Goal: Register for event/course

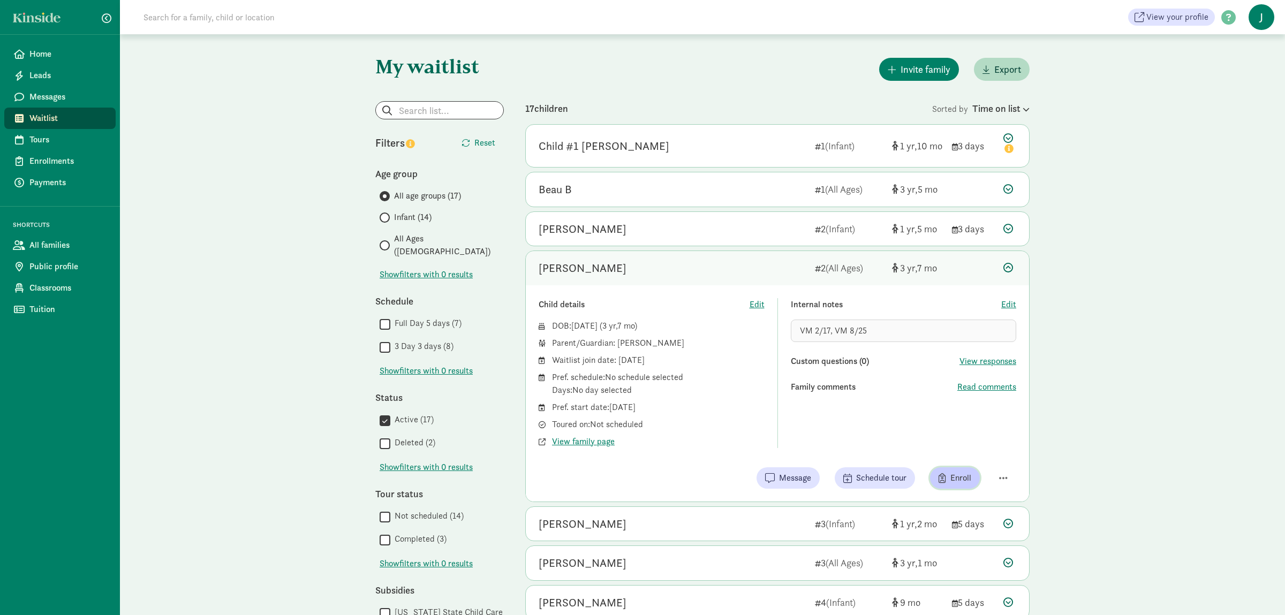
click at [963, 481] on span "Enroll" at bounding box center [960, 478] width 21 height 13
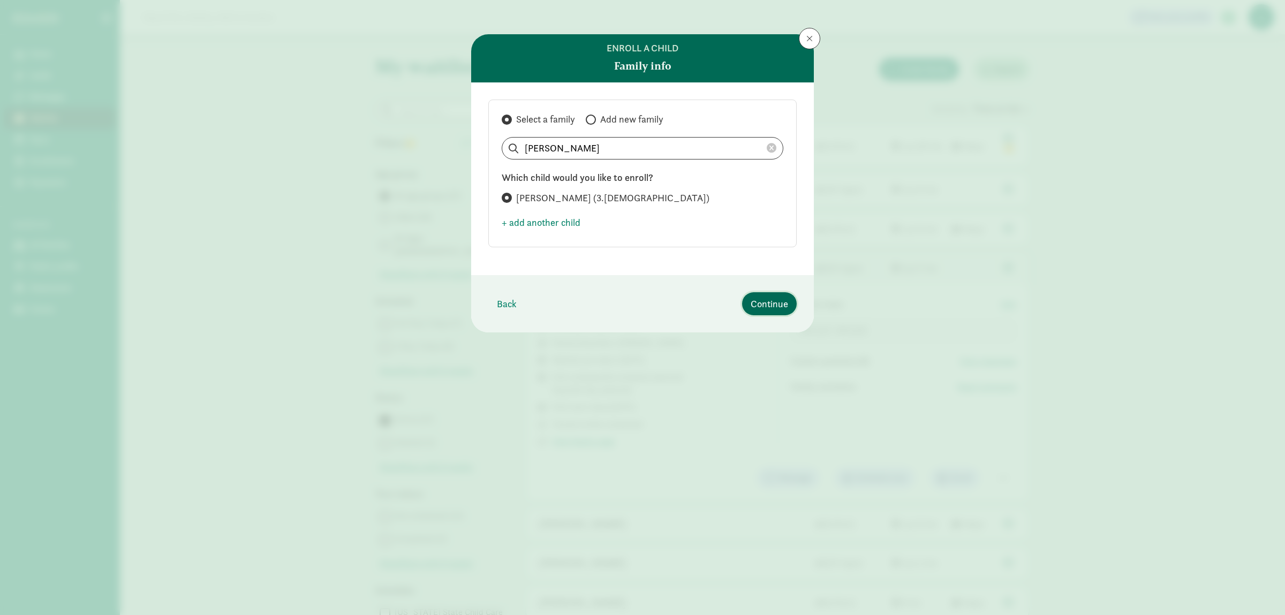
click at [756, 297] on span "Continue" at bounding box center [769, 304] width 37 height 14
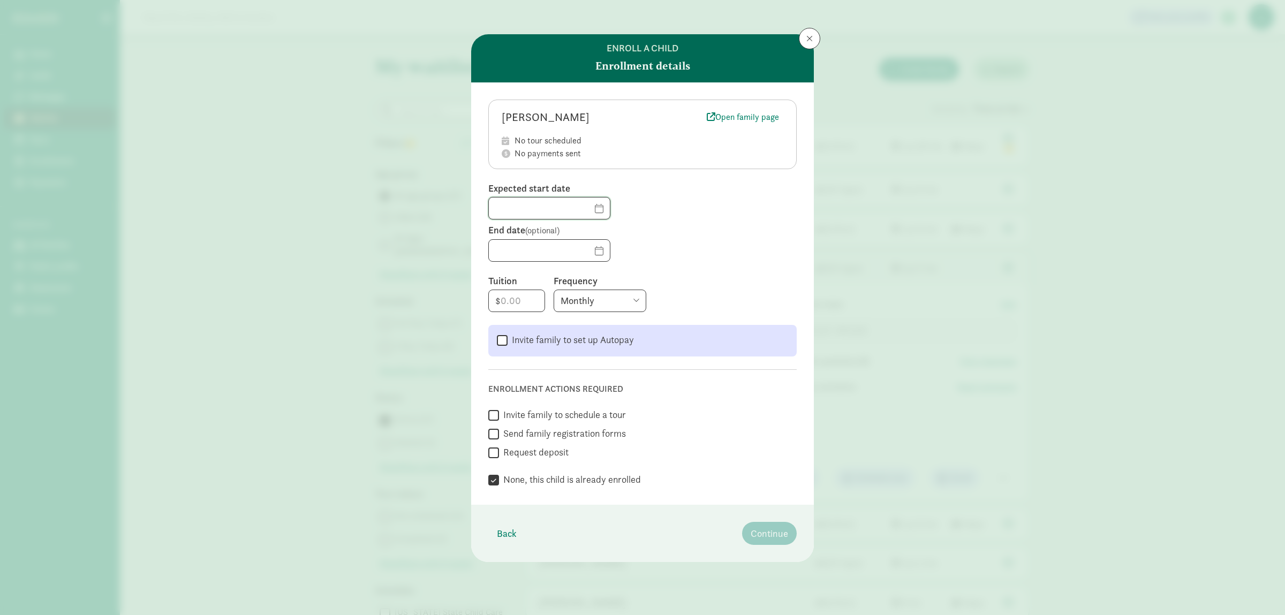
click at [604, 216] on input "text" at bounding box center [549, 208] width 121 height 21
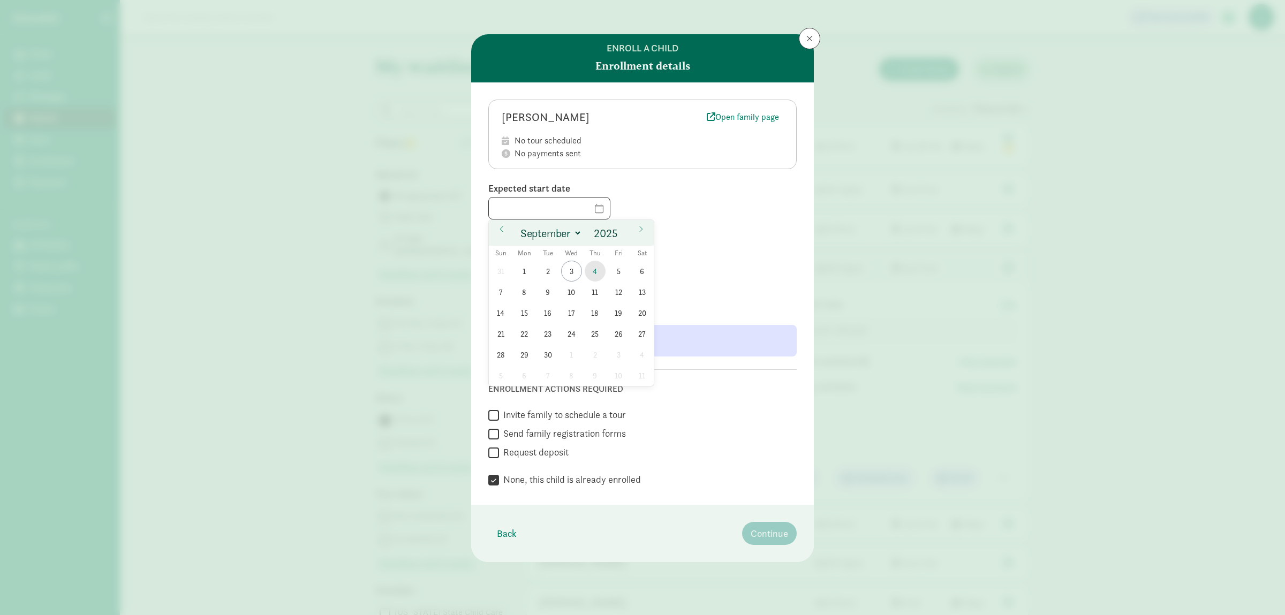
click at [591, 266] on span "4" at bounding box center [595, 271] width 21 height 21
type input "[DATE]"
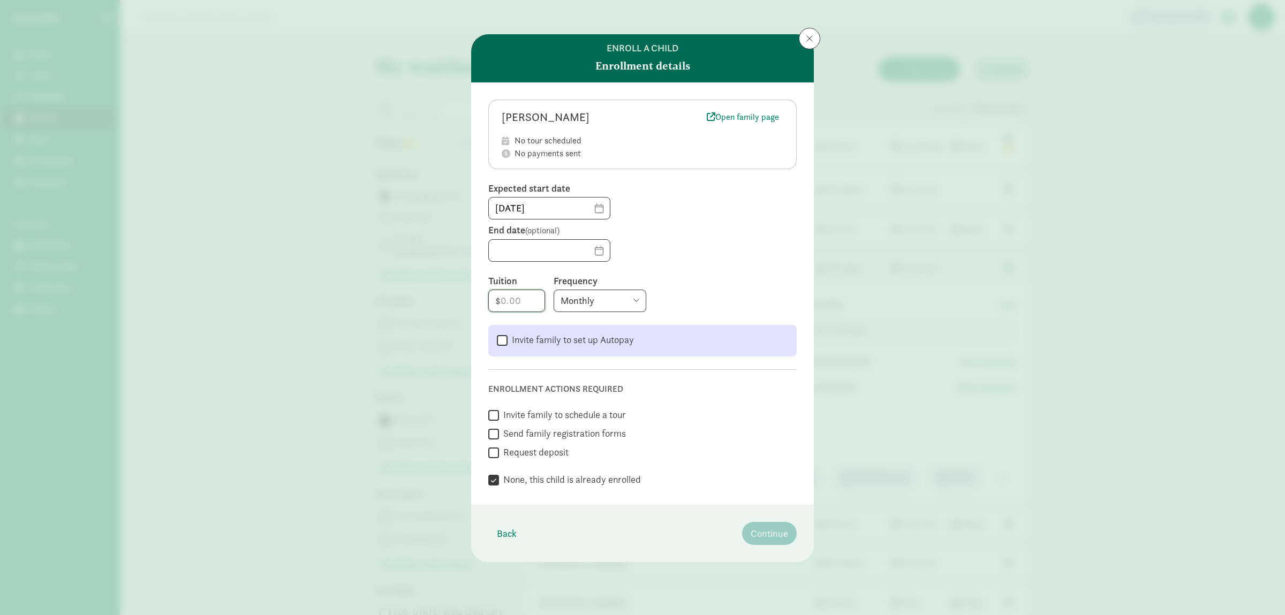
click at [518, 309] on input "number" at bounding box center [517, 300] width 56 height 21
type input "225"
click at [554, 290] on select "Monthly Weekly Every two weeks Annually" at bounding box center [600, 301] width 93 height 22
click option "Every two weeks" at bounding box center [0, 0] width 0 height 0
click at [554, 290] on select "Monthly Weekly Every two weeks Annually" at bounding box center [600, 301] width 93 height 22
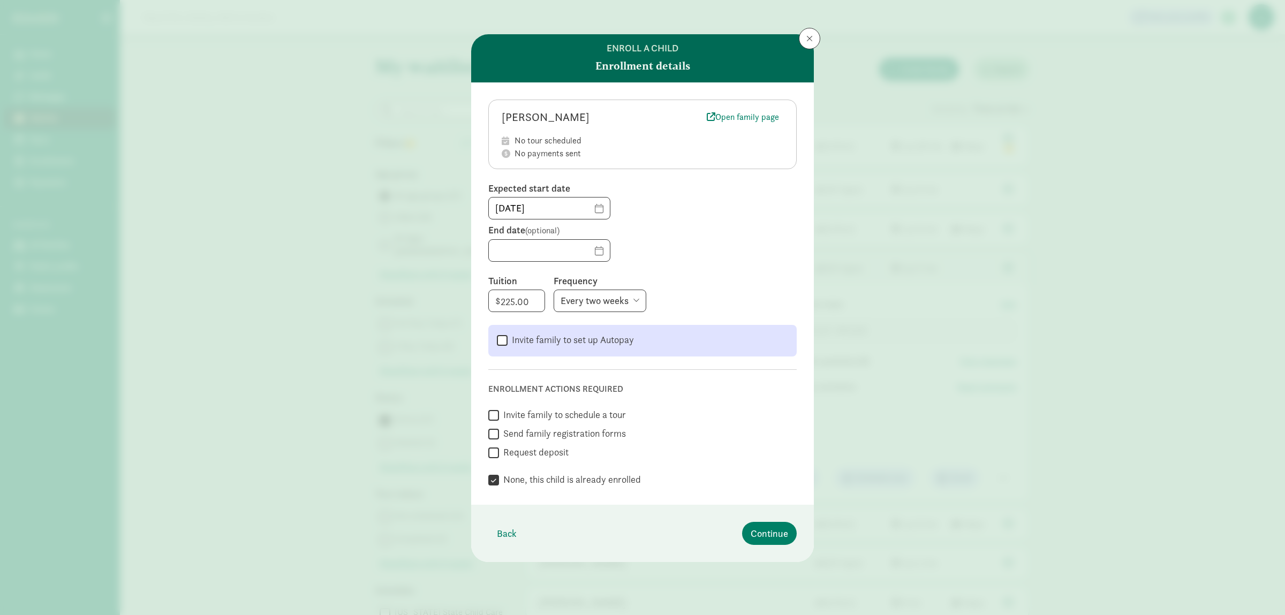
click option "Every two weeks" at bounding box center [0, 0] width 0 height 0
click at [554, 290] on select "Monthly Weekly Every two weeks Annually" at bounding box center [600, 301] width 93 height 22
select select "weekly"
click option "Weekly" at bounding box center [0, 0] width 0 height 0
click at [763, 533] on span "Continue" at bounding box center [769, 533] width 37 height 14
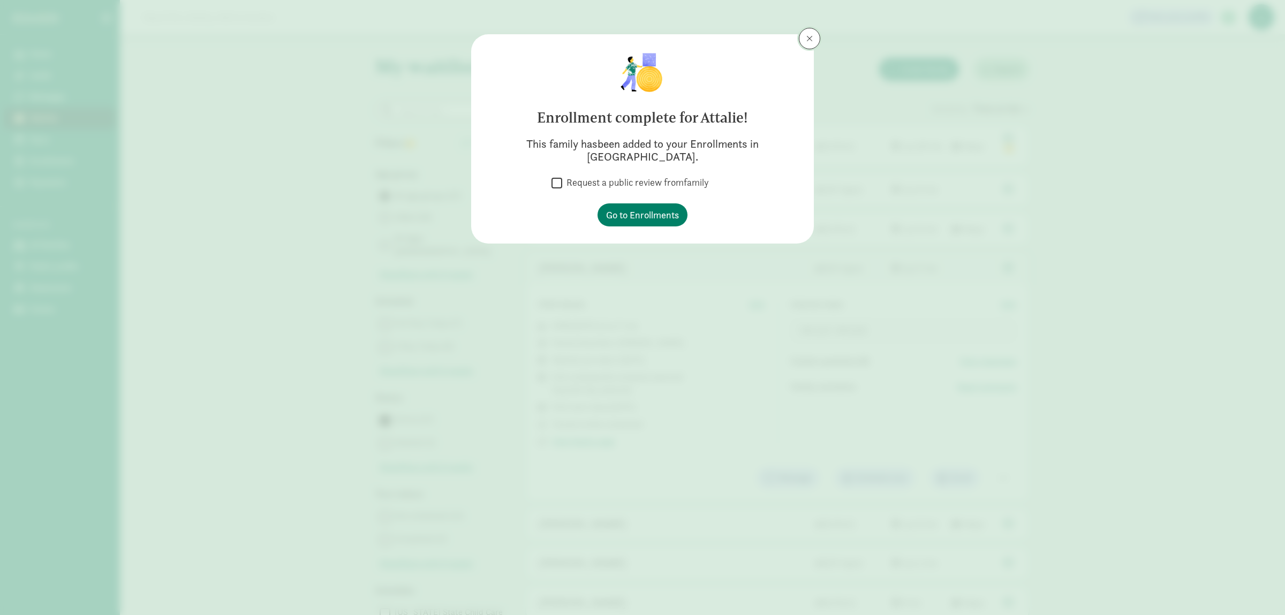
click at [807, 43] on span at bounding box center [809, 38] width 6 height 9
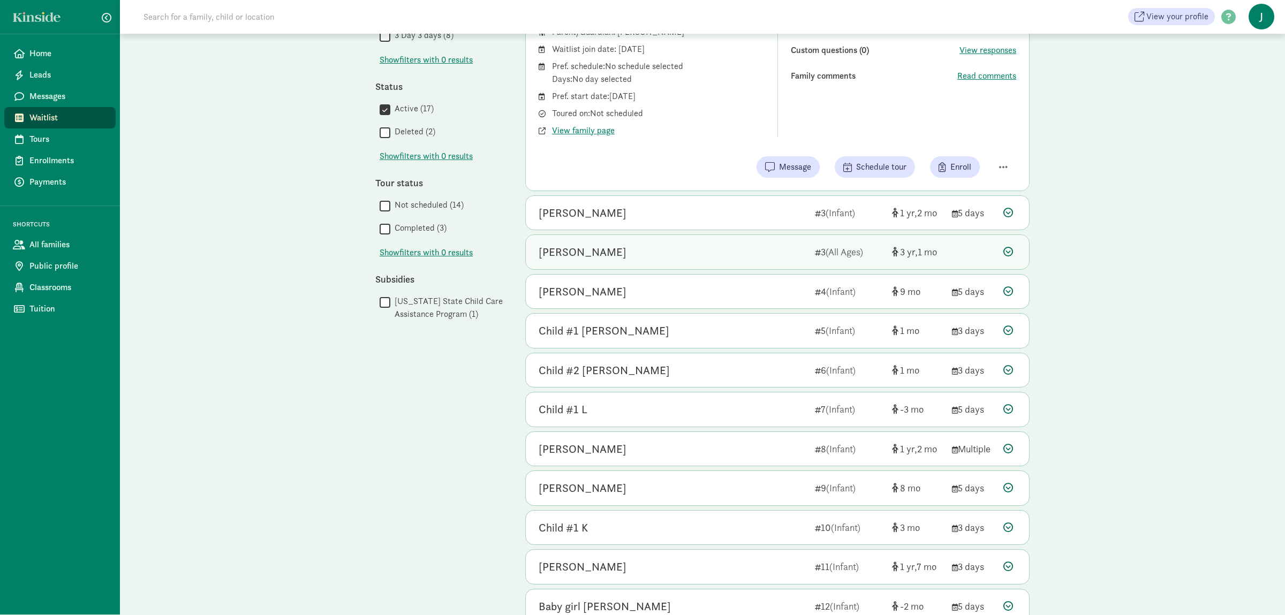
scroll to position [445, 0]
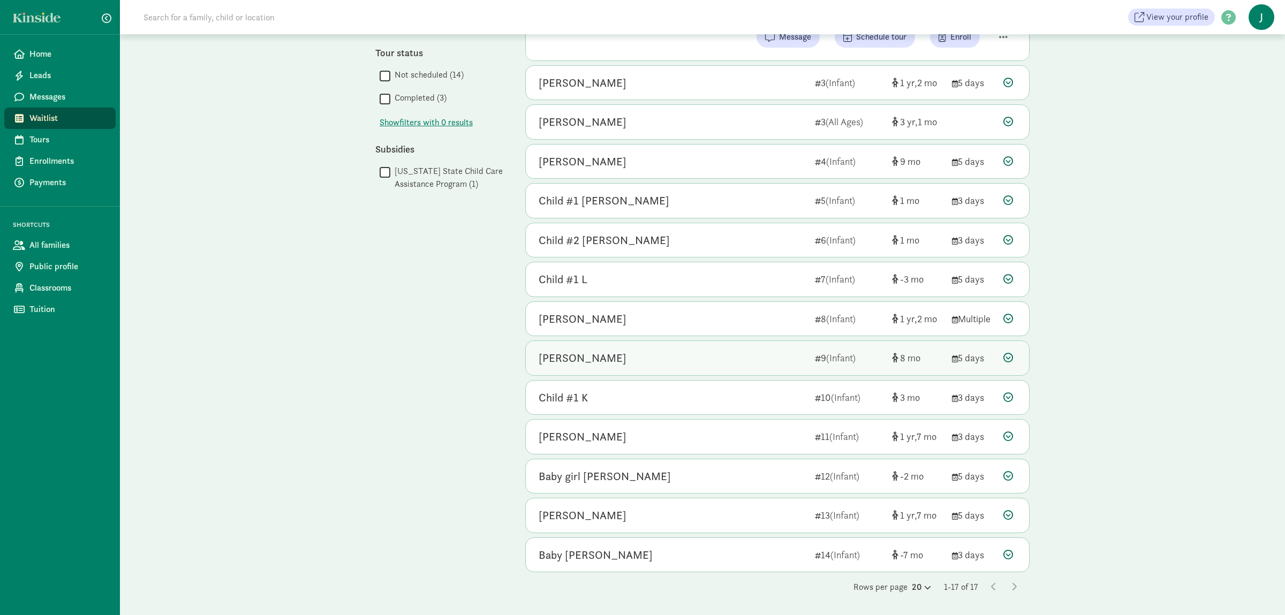
click at [1009, 358] on icon at bounding box center [1008, 358] width 10 height 10
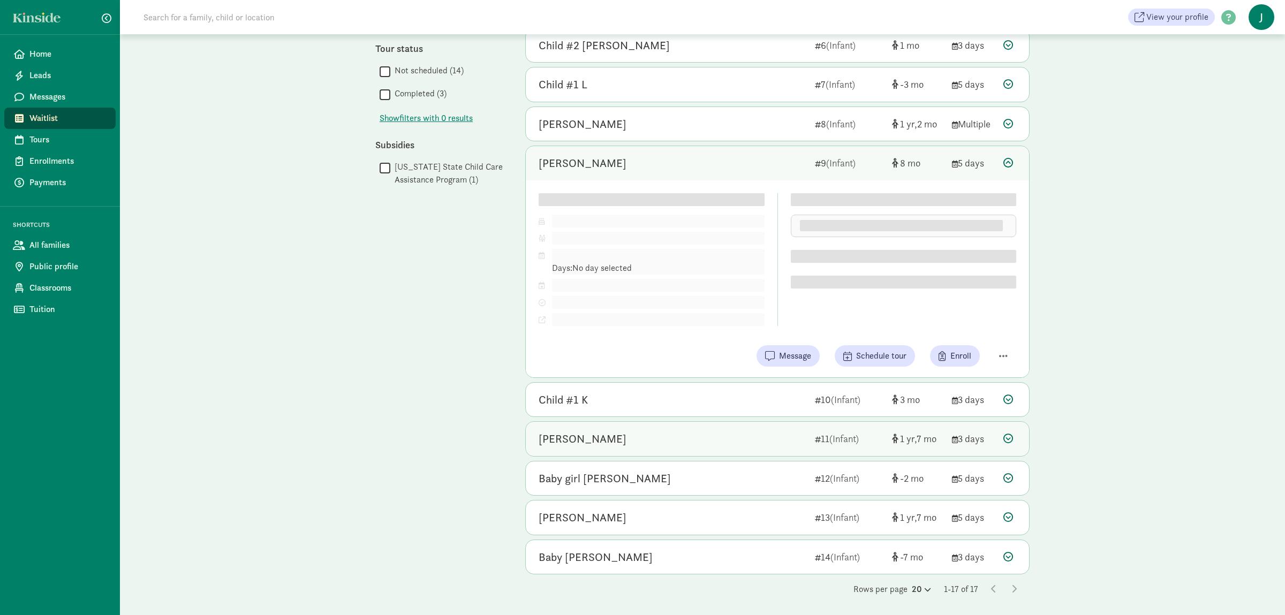
scroll to position [426, 0]
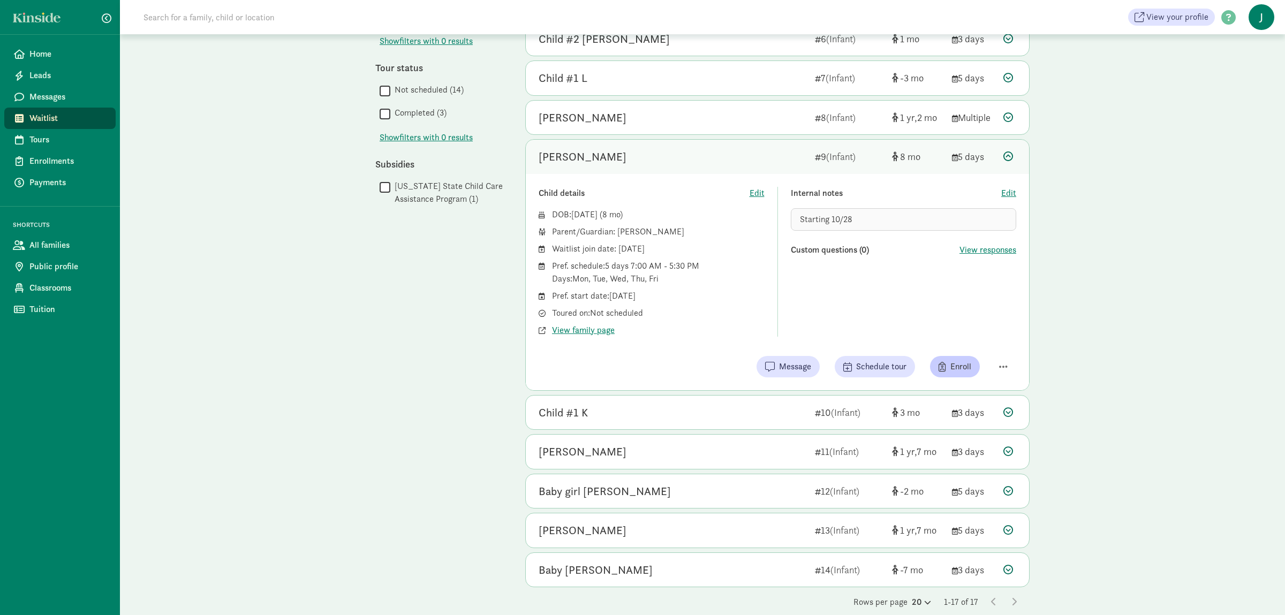
click at [971, 356] on div "Child details Edit DOB: [DATE] ( 8 ) Parent/Guardian: [PERSON_NAME] Waitlist jo…" at bounding box center [777, 282] width 503 height 216
click at [971, 377] on button "Enroll" at bounding box center [955, 366] width 50 height 21
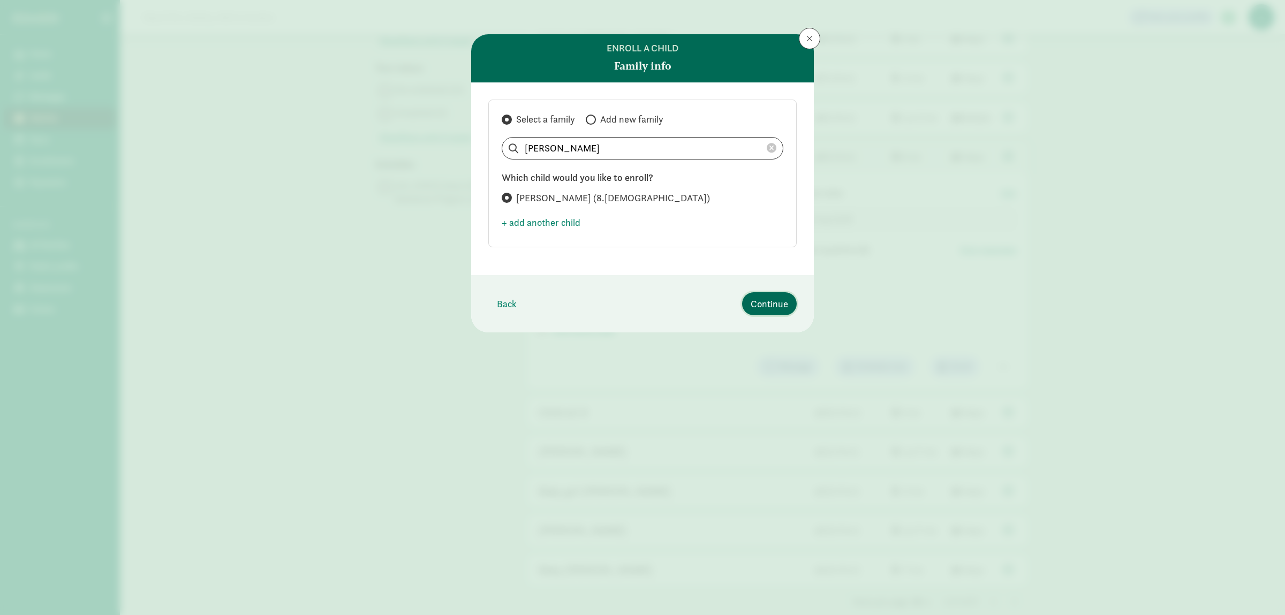
click at [776, 303] on span "Continue" at bounding box center [769, 304] width 37 height 14
select select "8"
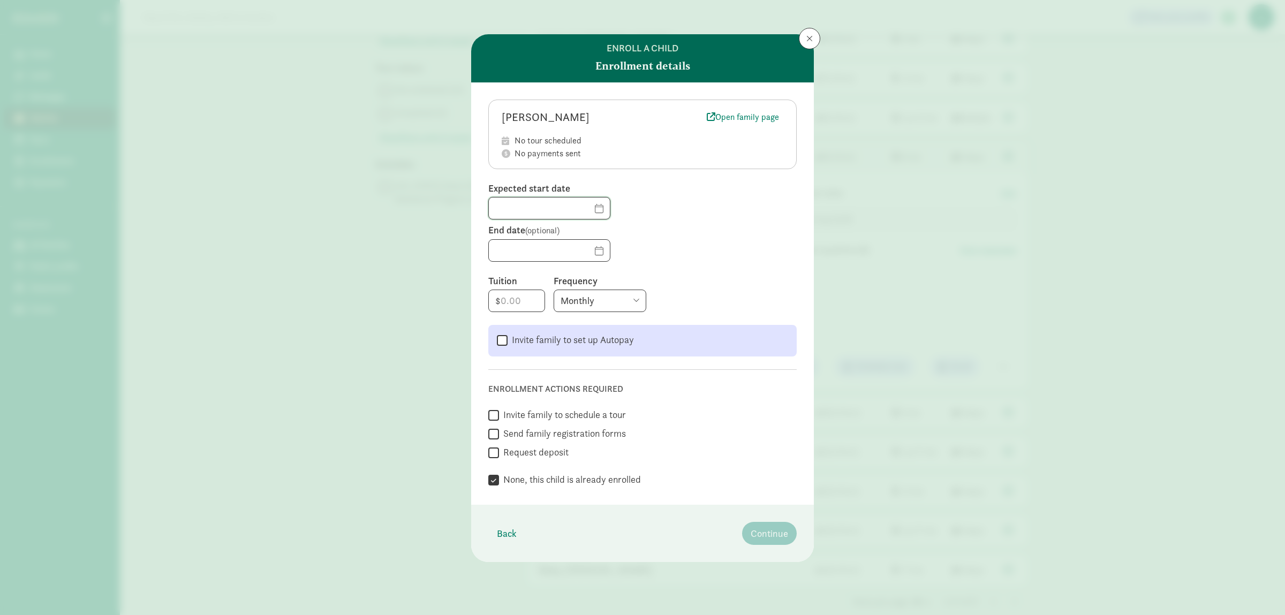
click at [585, 214] on input "text" at bounding box center [549, 208] width 121 height 21
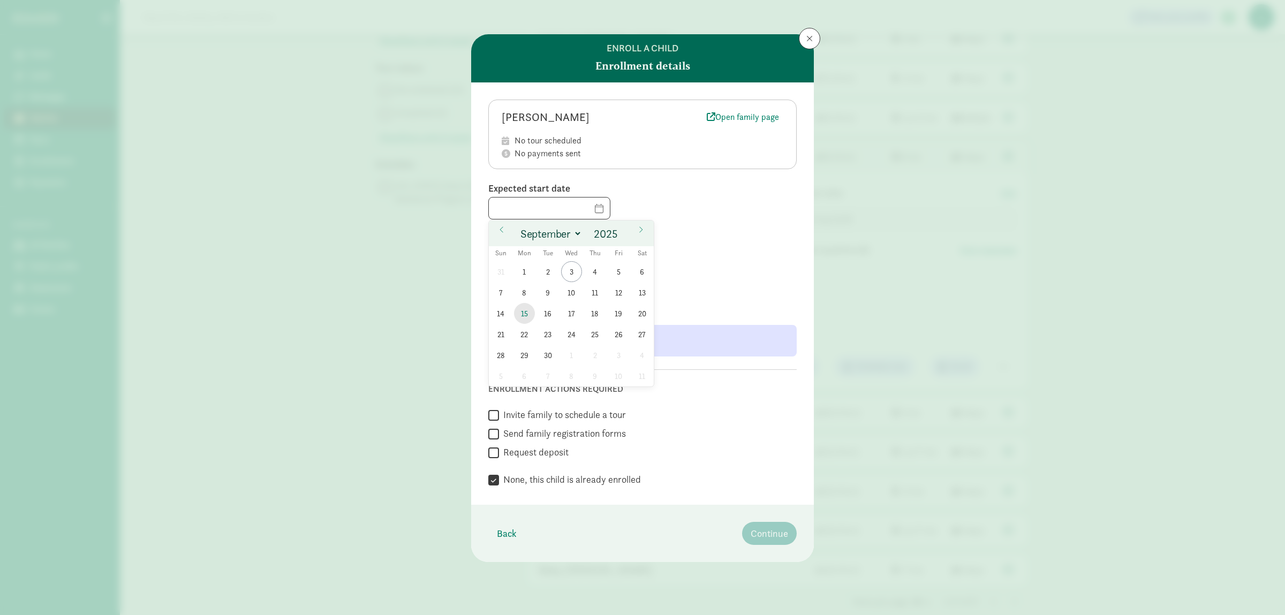
click at [525, 315] on span "15" at bounding box center [524, 313] width 21 height 21
type input "[DATE]"
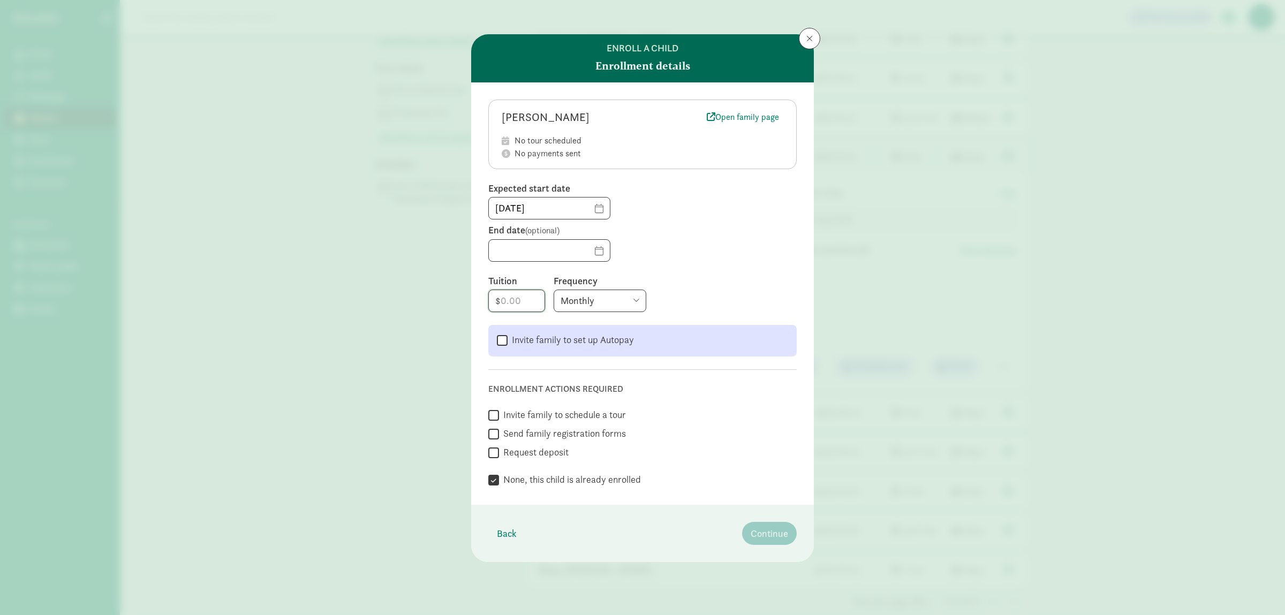
click at [519, 297] on input "number" at bounding box center [517, 300] width 56 height 21
type input "225"
click at [554, 290] on select "Monthly Weekly Every two weeks Annually" at bounding box center [600, 301] width 93 height 22
select select "weekly"
click option "Weekly" at bounding box center [0, 0] width 0 height 0
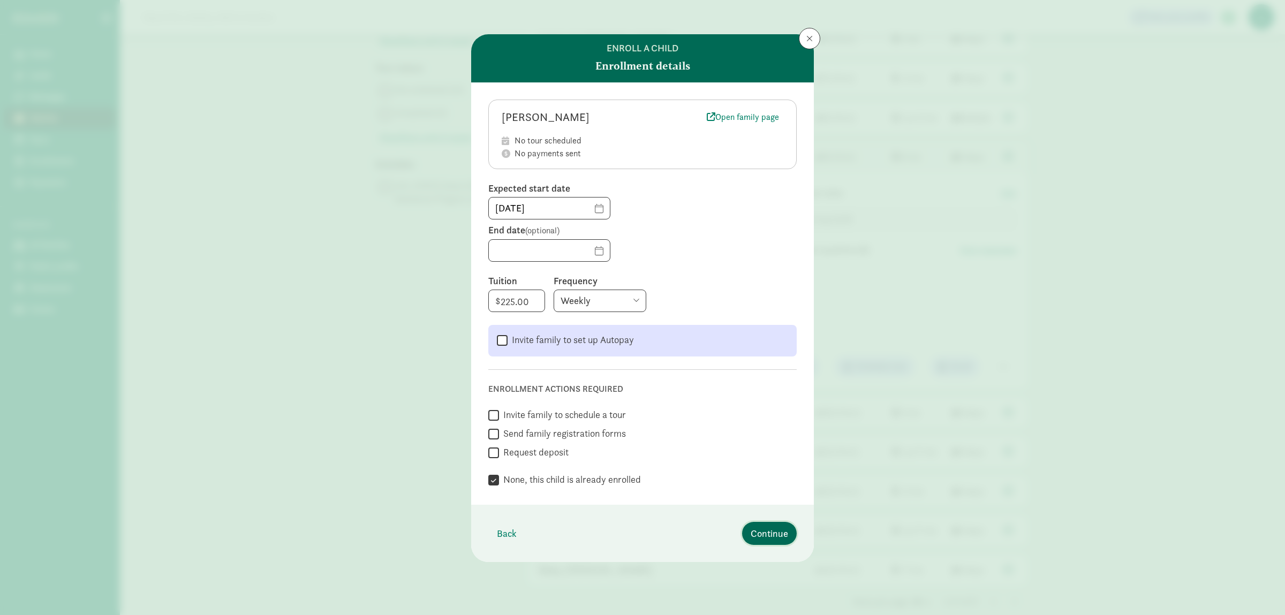
click at [755, 534] on span "Continue" at bounding box center [769, 533] width 37 height 14
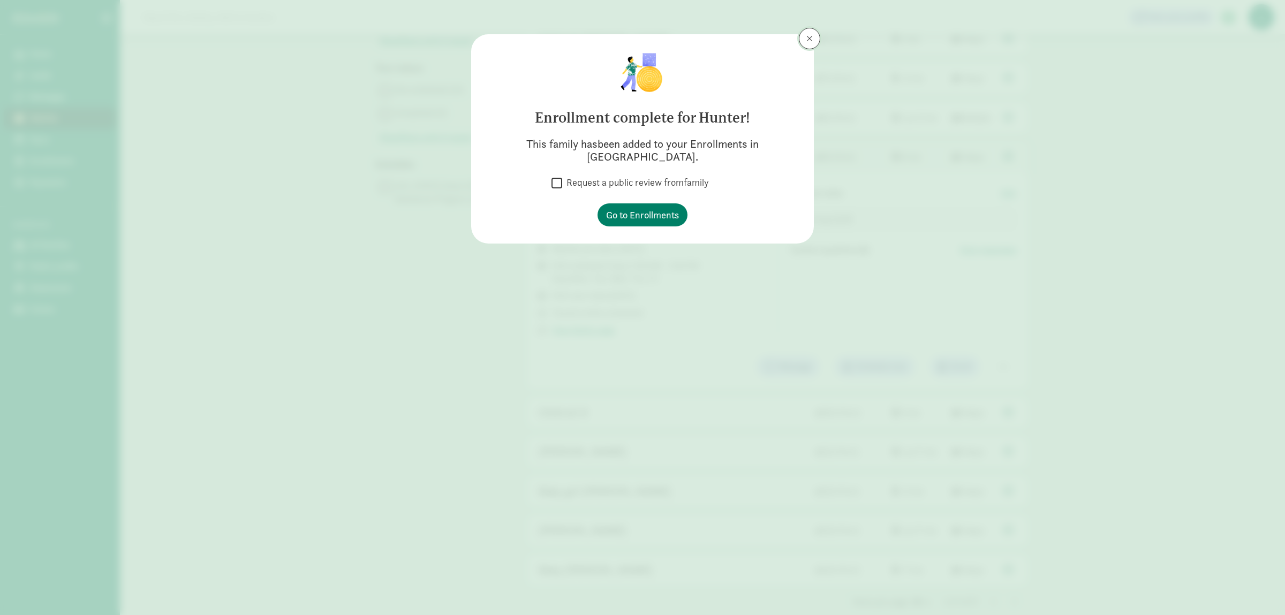
click at [810, 32] on button at bounding box center [809, 38] width 21 height 21
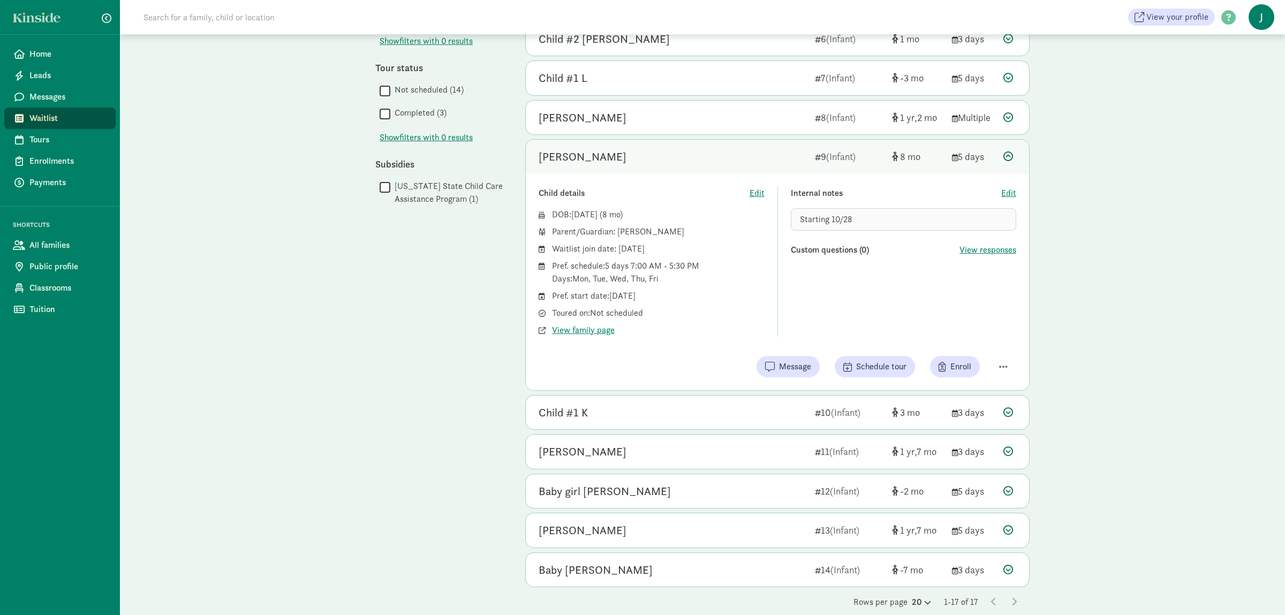
click at [66, 127] on link "Waitlist" at bounding box center [59, 118] width 111 height 21
